Goal: Task Accomplishment & Management: Complete application form

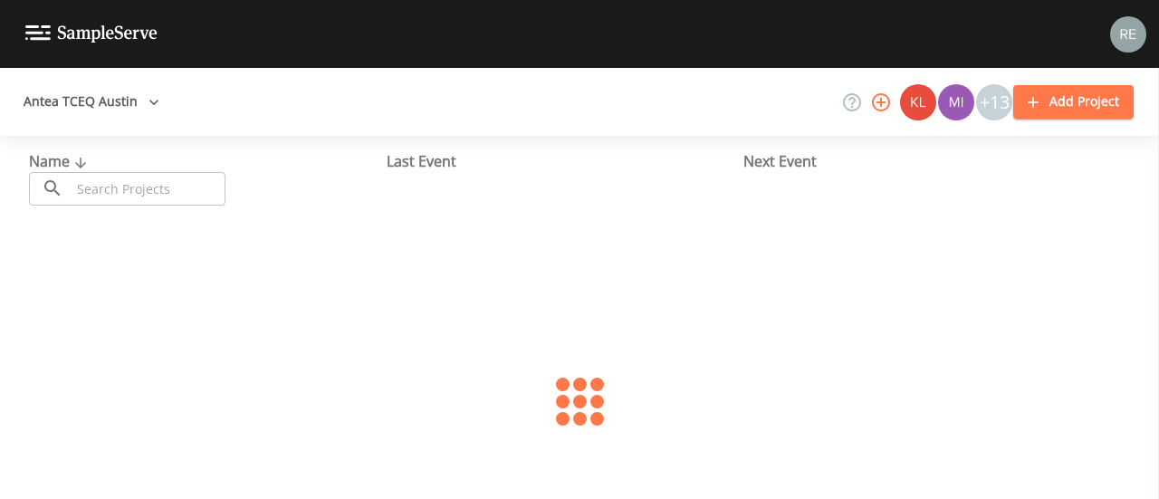
click at [80, 184] on input "text" at bounding box center [148, 188] width 155 height 33
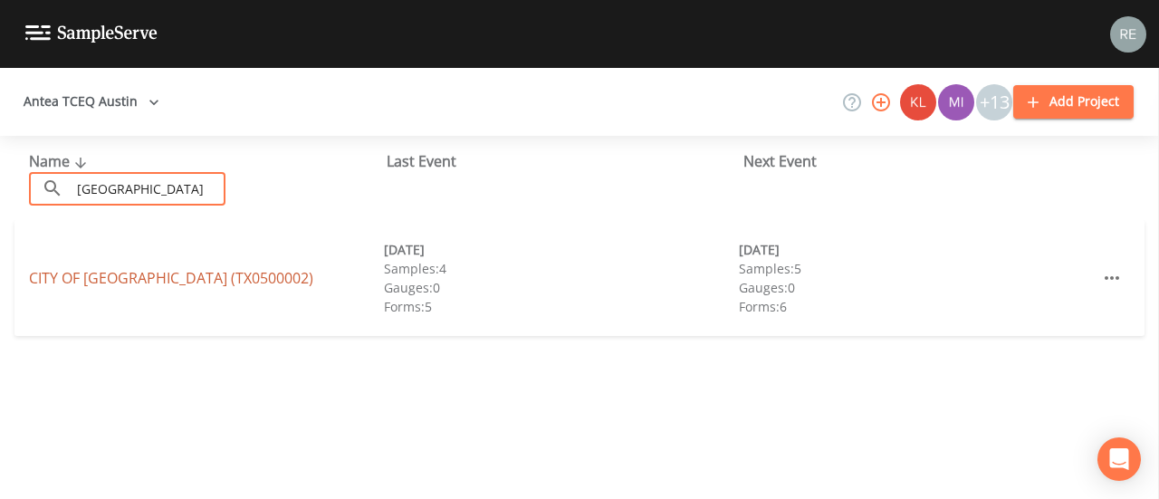
type input "[GEOGRAPHIC_DATA]"
click at [100, 276] on link "CITY OF [GEOGRAPHIC_DATA] (TX0500002)" at bounding box center [171, 278] width 284 height 20
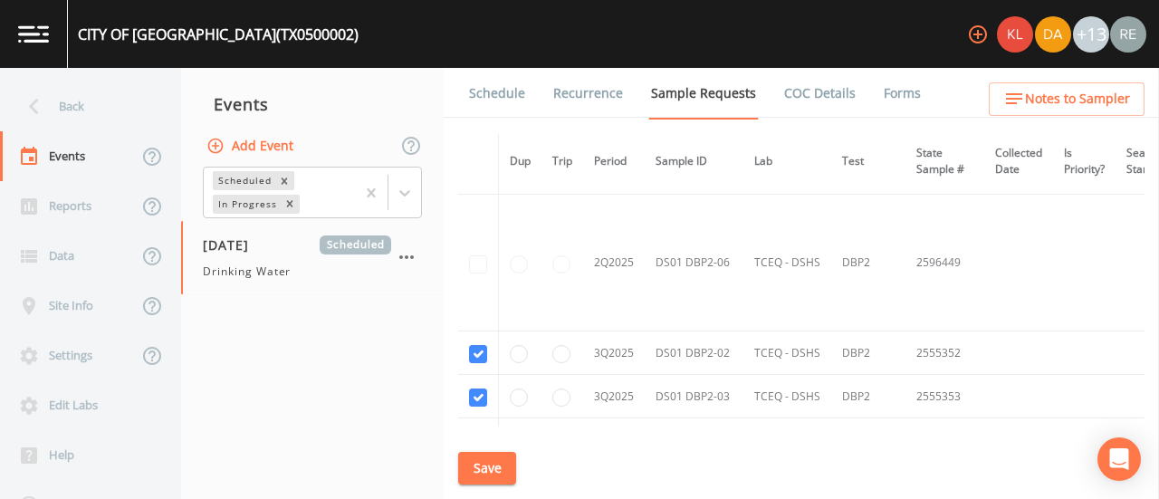
scroll to position [3824, 0]
click at [500, 90] on link "Schedule" at bounding box center [497, 93] width 62 height 51
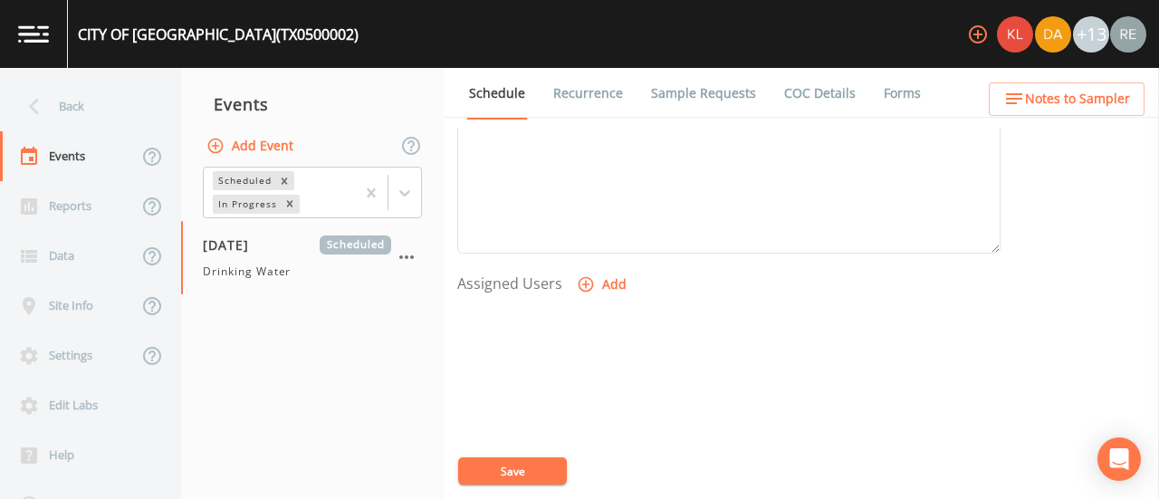
scroll to position [689, 0]
click at [606, 248] on button "Add" at bounding box center [603, 236] width 61 height 33
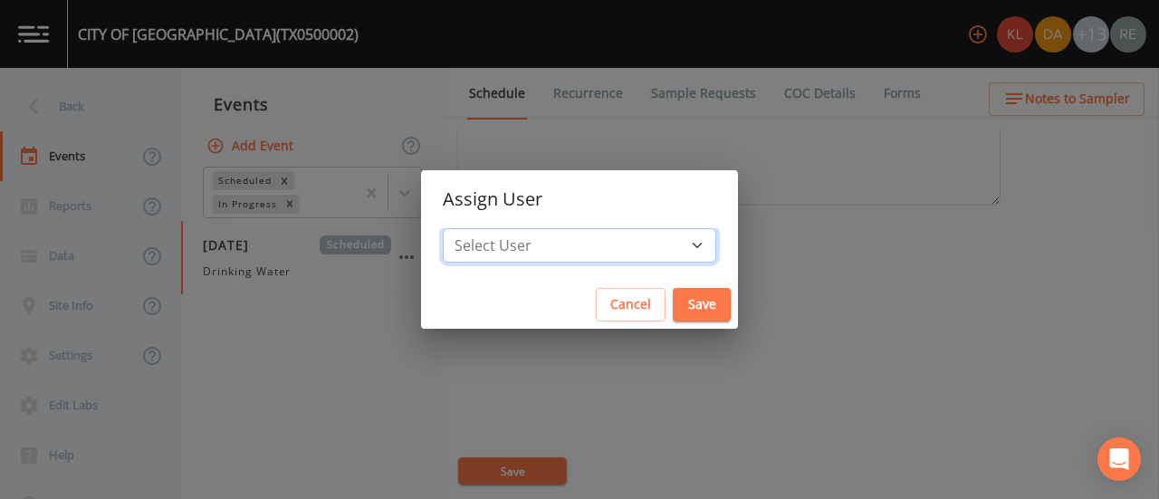
click at [603, 249] on select "Select User Kler Teran David Weber Joshua gere Paul Mike Franklin Rodolfo Ramir…" at bounding box center [579, 245] width 273 height 34
select select "cda467bf-2385-465e-b0d0-2ef008f7967e"
click at [500, 228] on select "Select User Kler Teran David Weber Joshua gere Paul Mike Franklin Rodolfo Ramir…" at bounding box center [579, 245] width 273 height 34
click at [673, 308] on button "Save" at bounding box center [702, 304] width 58 height 33
select select
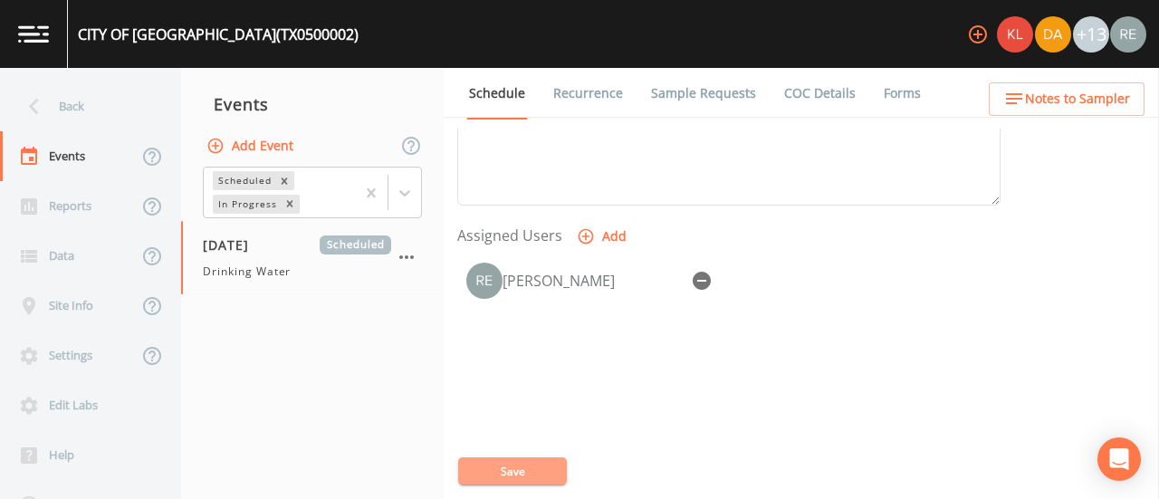
click at [494, 466] on button "Save" at bounding box center [512, 470] width 109 height 27
click at [482, 465] on button "Save" at bounding box center [512, 470] width 109 height 27
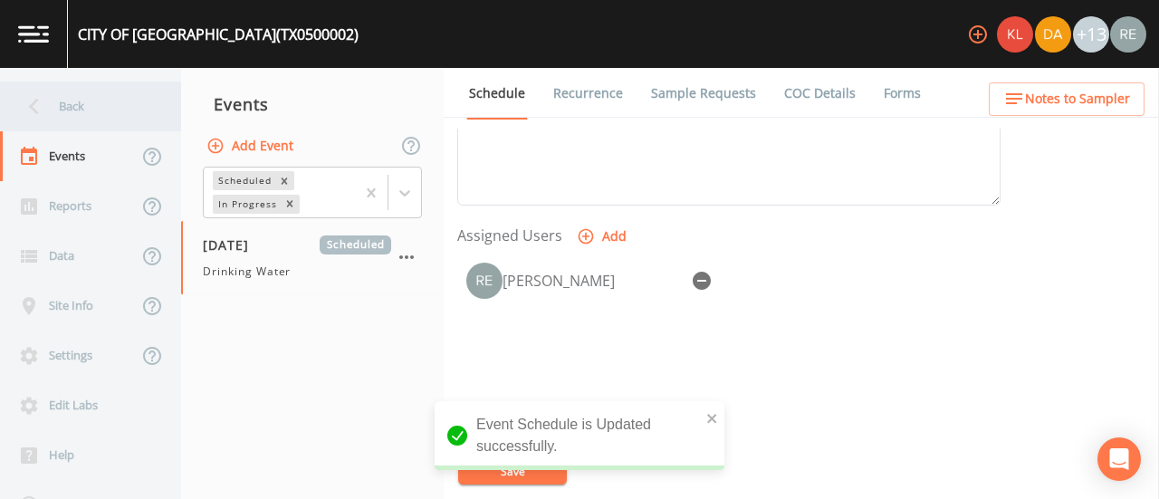
click at [76, 102] on div "Back" at bounding box center [81, 106] width 163 height 50
